Goal: Check status: Check status

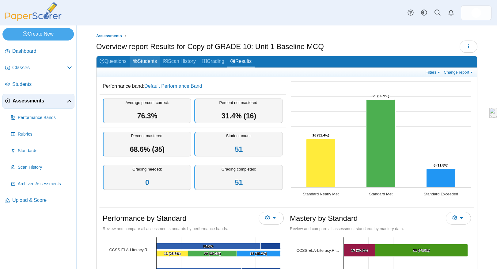
click at [141, 61] on link "Students" at bounding box center [145, 61] width 30 height 11
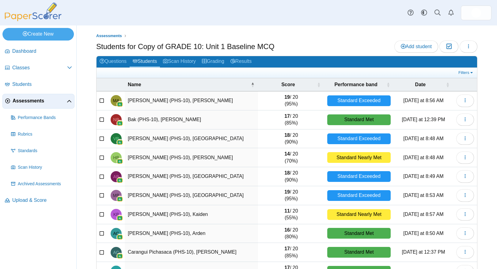
scroll to position [38, 0]
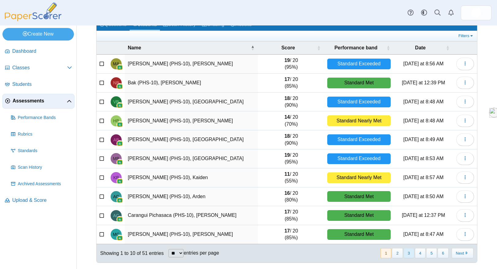
click at [409, 251] on button "3" at bounding box center [408, 253] width 11 height 10
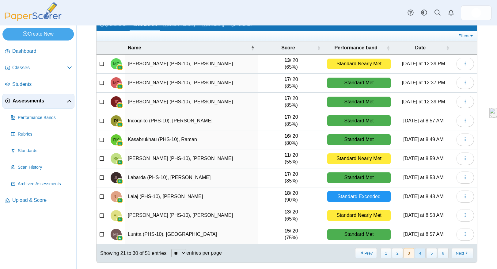
click at [419, 251] on button "4" at bounding box center [420, 253] width 11 height 10
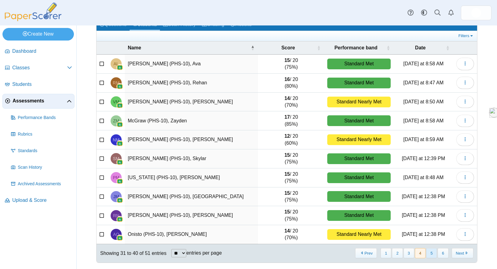
click at [431, 253] on button "5" at bounding box center [431, 253] width 11 height 10
